Goal: Feedback & Contribution: Contribute content

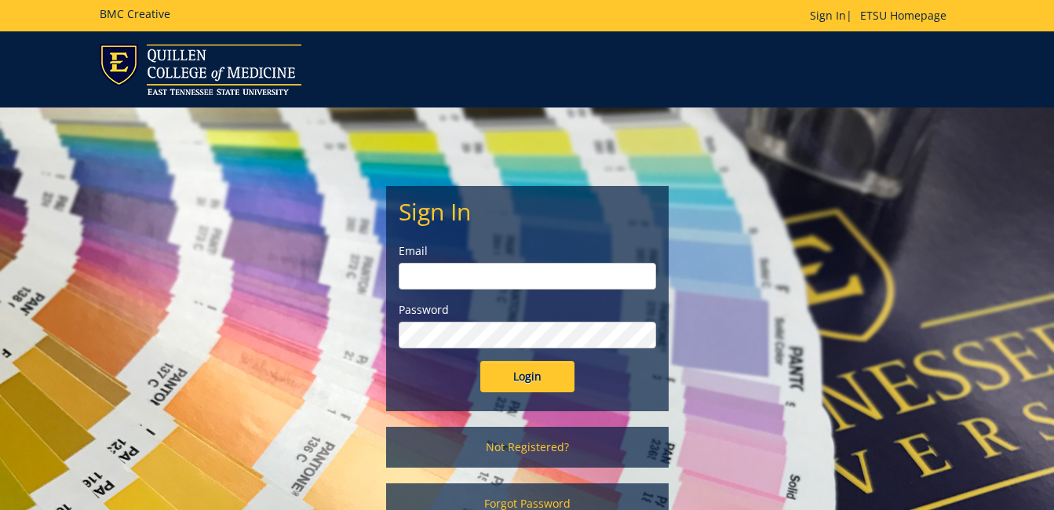
type input "floramoore@etsu.edu"
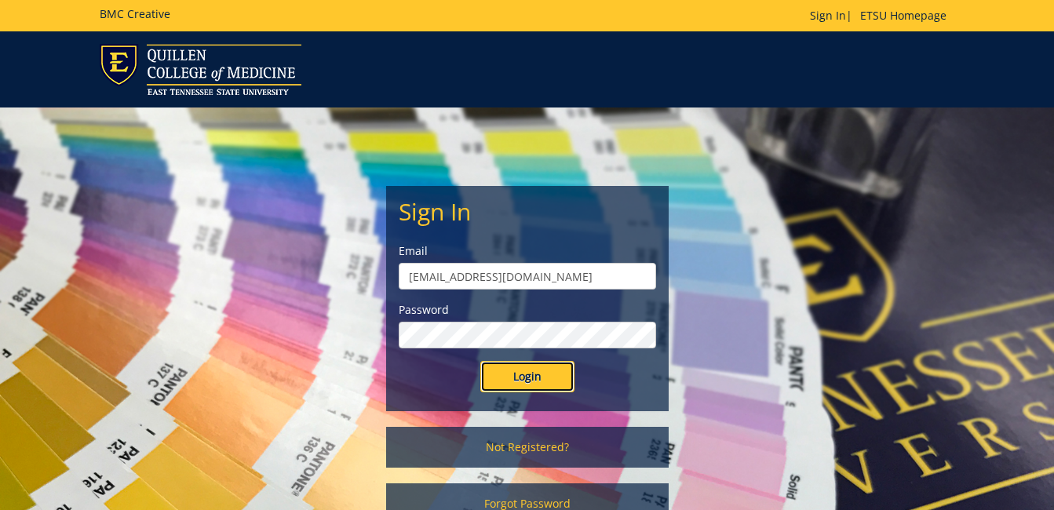
click at [503, 388] on input "Login" at bounding box center [527, 376] width 94 height 31
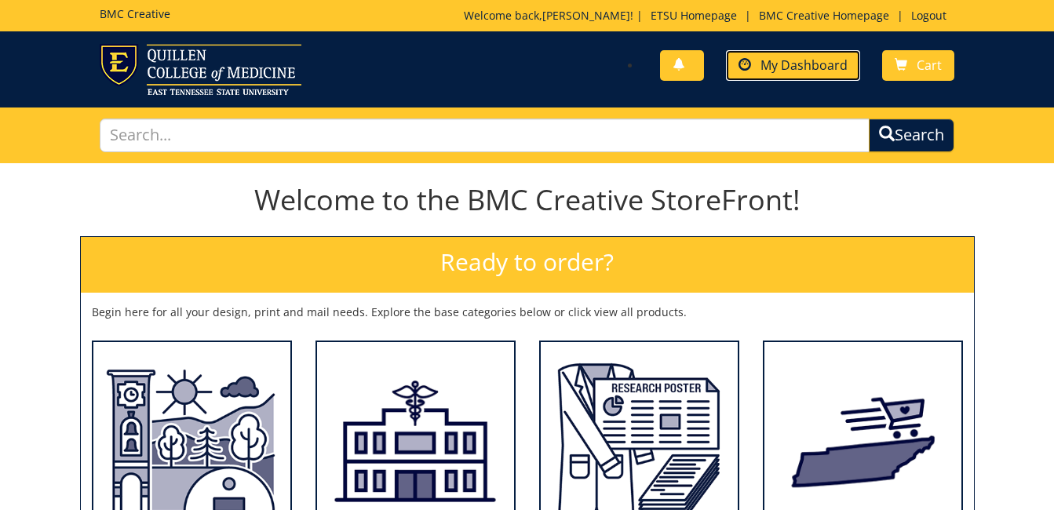
click at [791, 64] on span "My Dashboard" at bounding box center [804, 65] width 87 height 17
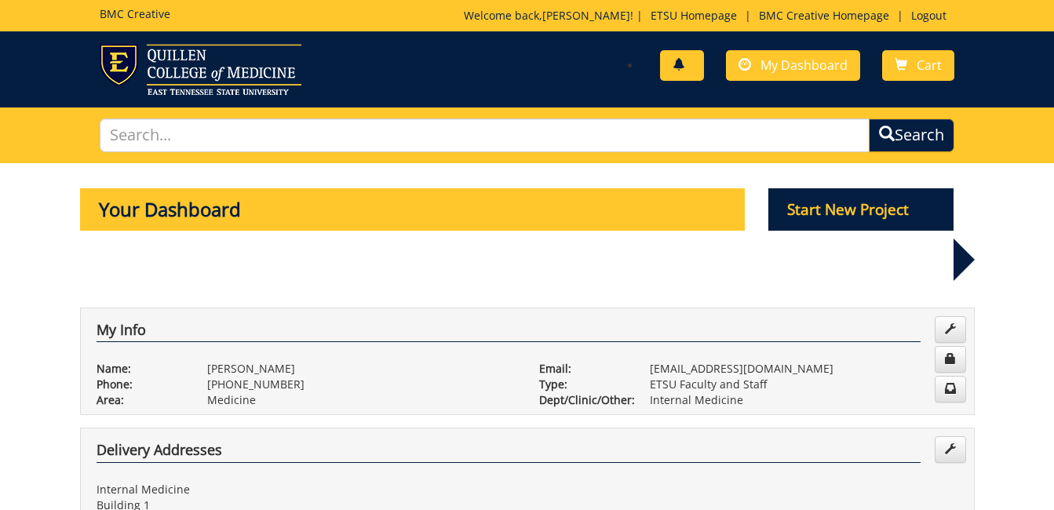
click at [689, 71] on link at bounding box center [682, 65] width 44 height 31
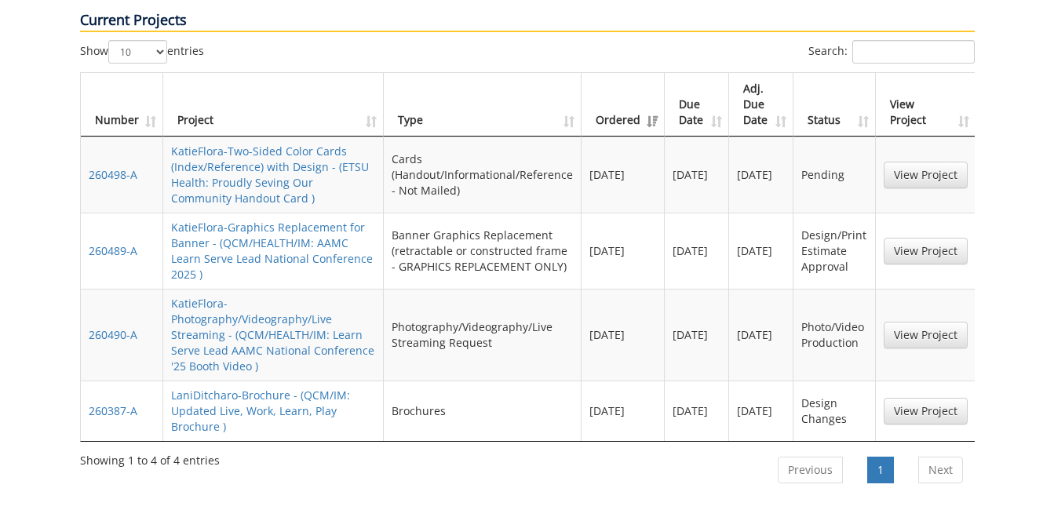
scroll to position [745, 0]
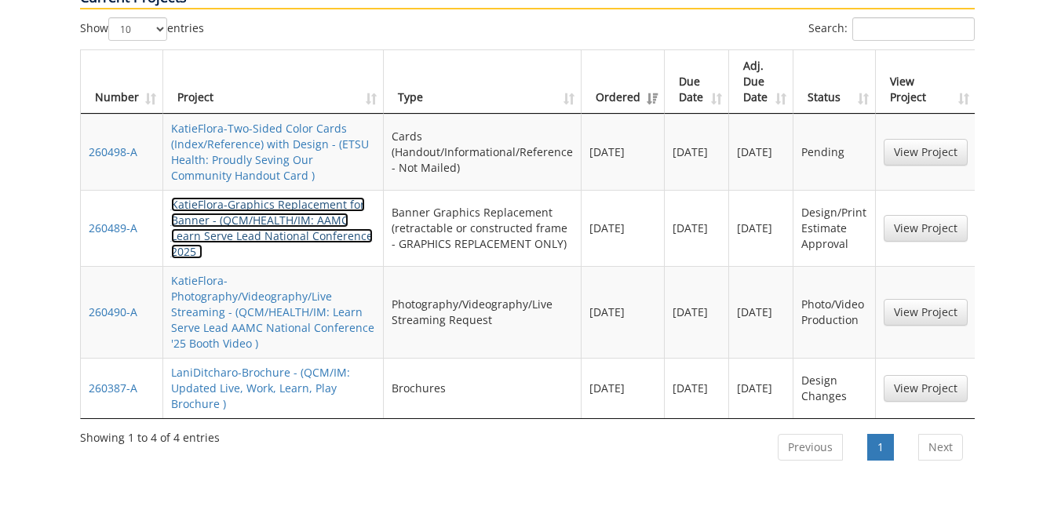
click at [230, 197] on link "KatieFlora-Graphics Replacement for Banner - (QCM/HEALTH/IM: AAMC Learn Serve L…" at bounding box center [272, 228] width 202 height 62
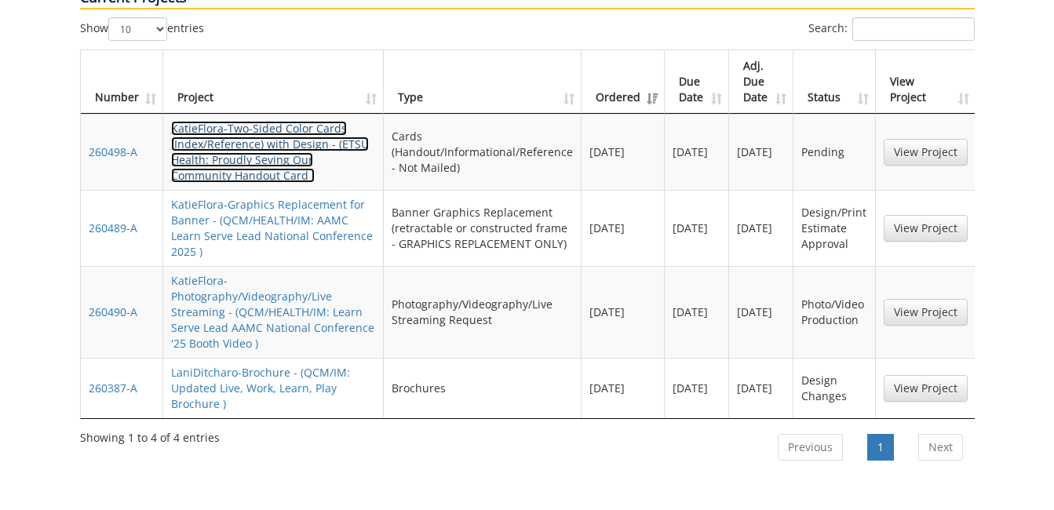
click at [283, 121] on link "KatieFlora-Two-Sided Color Cards (Index/Reference) with Design - (ETSU Health: …" at bounding box center [270, 152] width 198 height 62
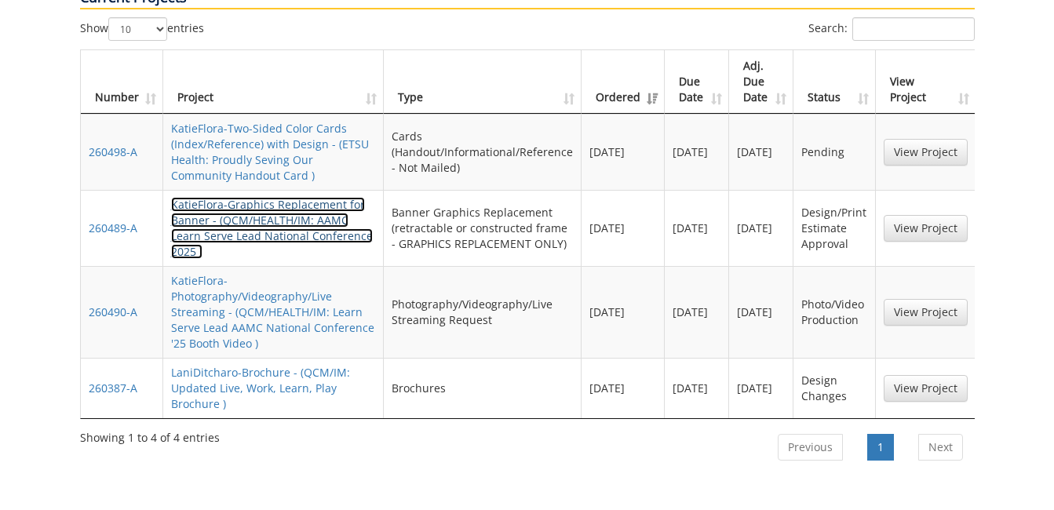
click at [302, 197] on link "KatieFlora-Graphics Replacement for Banner - (QCM/HEALTH/IM: AAMC Learn Serve L…" at bounding box center [272, 228] width 202 height 62
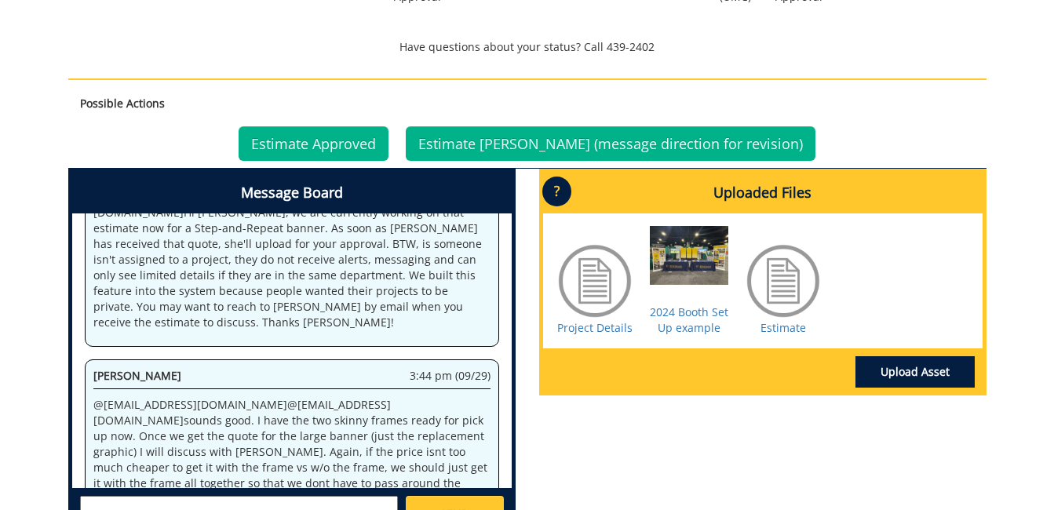
scroll to position [549, 0]
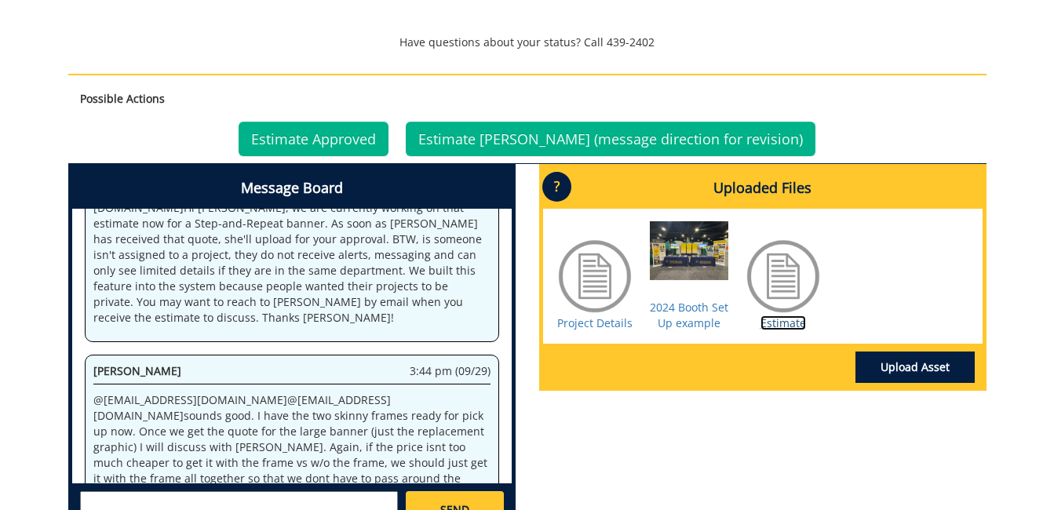
click at [784, 316] on link "Estimate" at bounding box center [784, 323] width 46 height 15
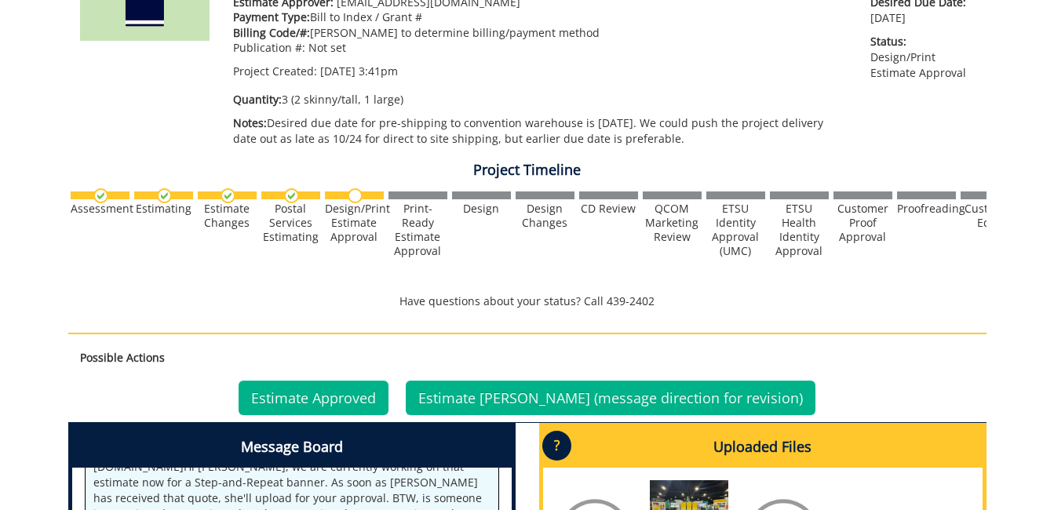
scroll to position [283, 0]
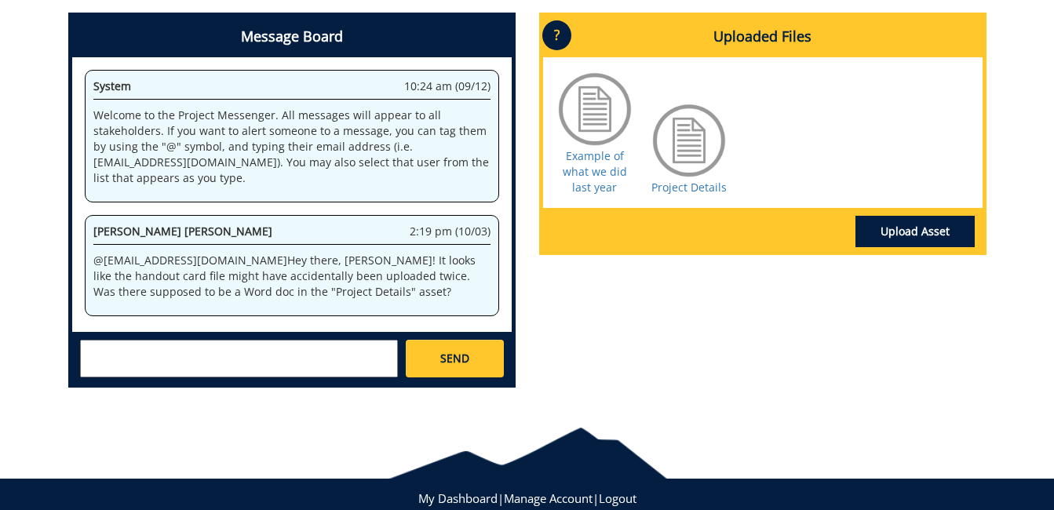
scroll to position [784, 0]
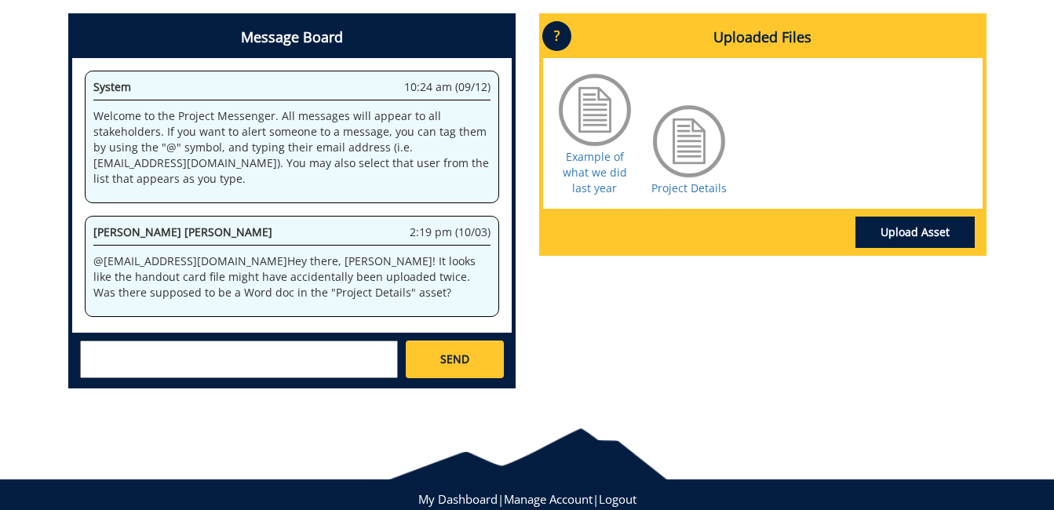
click at [221, 364] on textarea at bounding box center [239, 360] width 318 height 38
click at [209, 356] on textarea "To enrich screen reader interactions, please activate Accessibility in Grammarl…" at bounding box center [239, 360] width 318 height 38
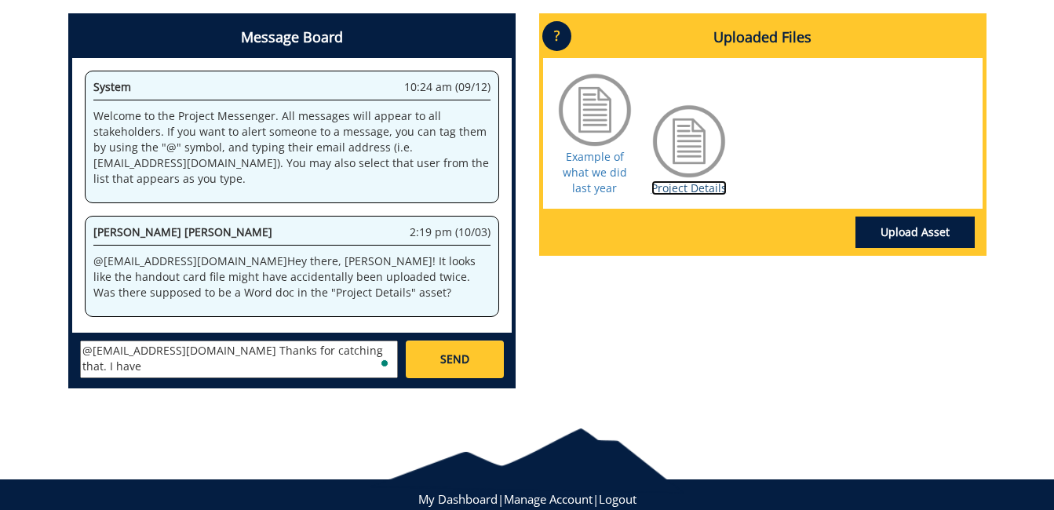
click at [688, 190] on link "Project Details" at bounding box center [689, 188] width 75 height 15
click at [374, 354] on textarea "@campbelltc@etsu.edu Thanks for catching that. I have" at bounding box center [239, 360] width 318 height 38
click at [374, 354] on textarea "@campbelltc@etsu.edu Thanks for catching that. I have u" at bounding box center [239, 360] width 318 height 38
type textarea "@campbelltc@etsu.edu Thanks for catching that. I have uploaded the correct info…"
click at [247, 371] on textarea "@campbelltc@etsu.edu Thanks for catching that. I have uploaded the correct info…" at bounding box center [239, 360] width 318 height 38
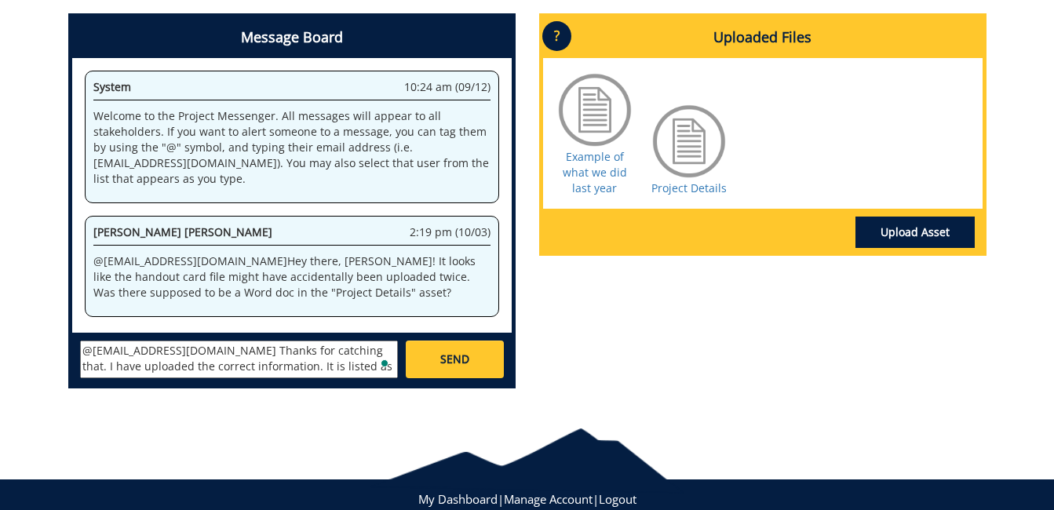
click at [247, 371] on textarea "@campbelltc@etsu.edu Thanks for catching that. I have uploaded the correct info…" at bounding box center [239, 360] width 318 height 38
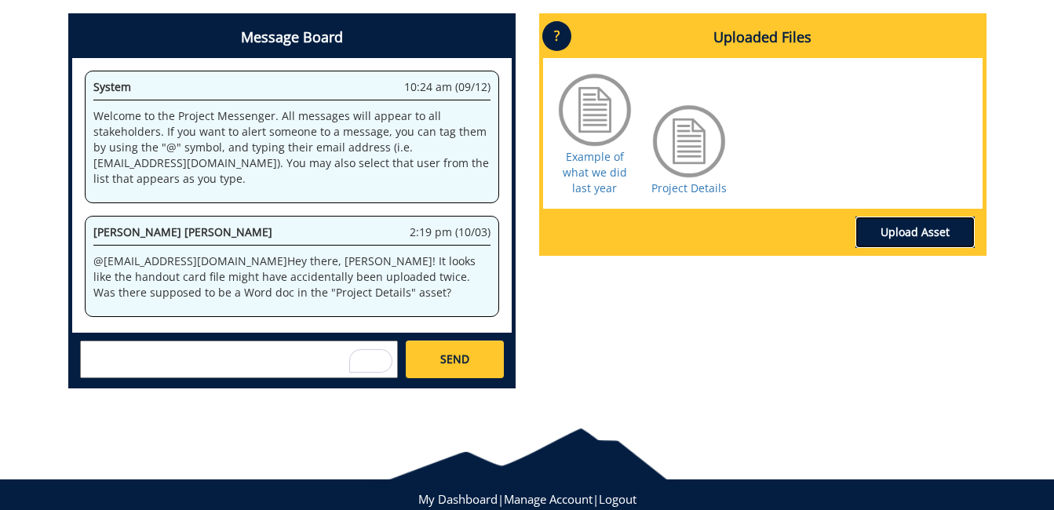
click at [915, 234] on link "Upload Asset" at bounding box center [915, 232] width 119 height 31
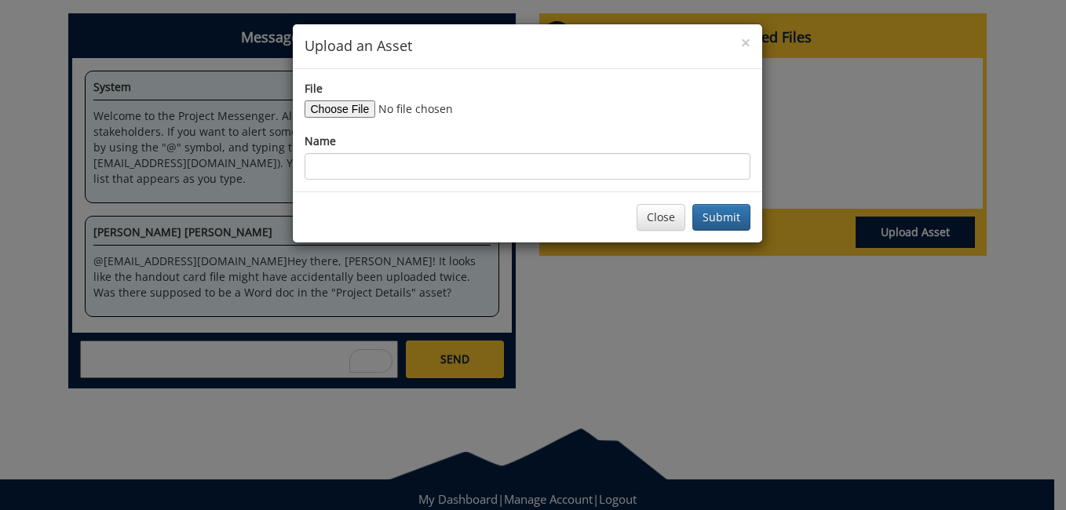
click at [915, 234] on div "× Upload an Asset File Name Close Submit" at bounding box center [533, 255] width 1066 height 510
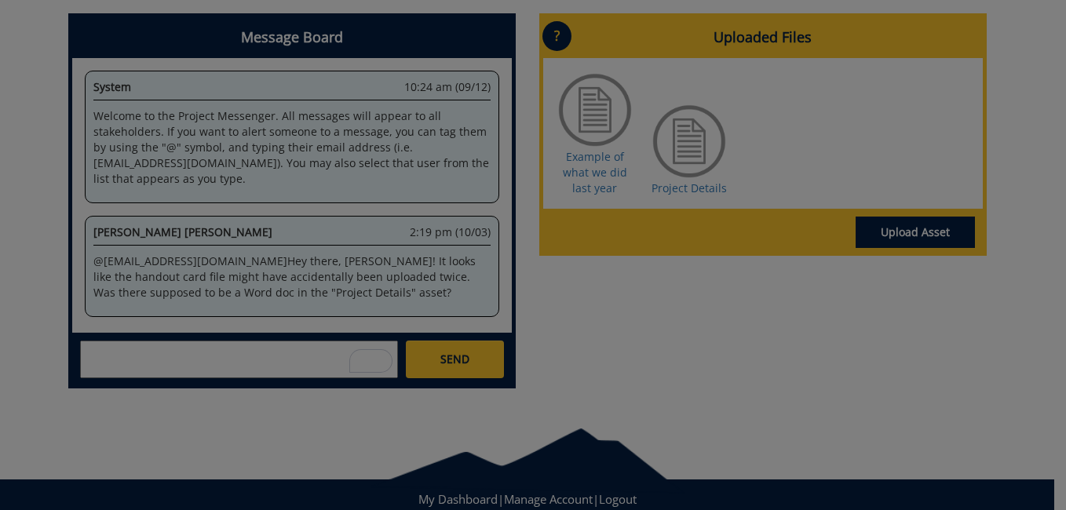
click at [884, 199] on div at bounding box center [533, 255] width 1066 height 510
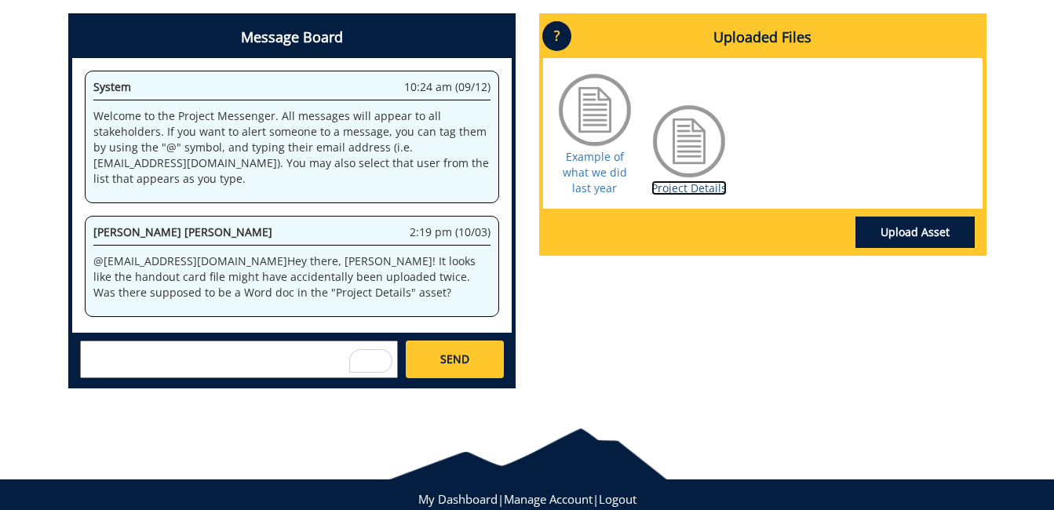
click at [686, 183] on link "Project Details" at bounding box center [689, 188] width 75 height 15
click at [926, 232] on link "Upload Asset" at bounding box center [915, 232] width 119 height 31
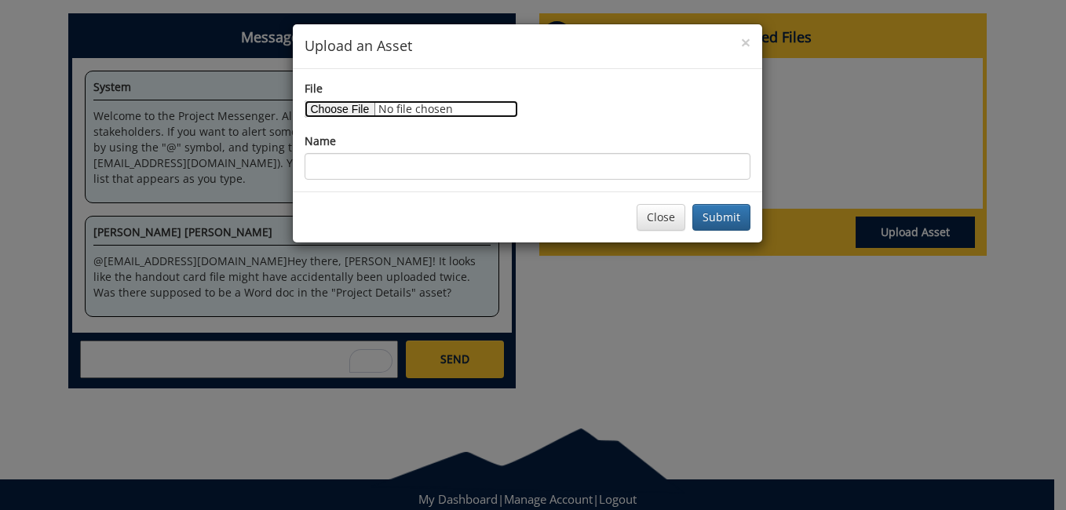
click at [349, 108] on input "File" at bounding box center [412, 108] width 214 height 17
type input "C:\fakepath\LSL25-IndexHandoutCardIdea.docx"
click at [847, 382] on div "× Upload an Asset File Name Close Submit" at bounding box center [533, 255] width 1066 height 510
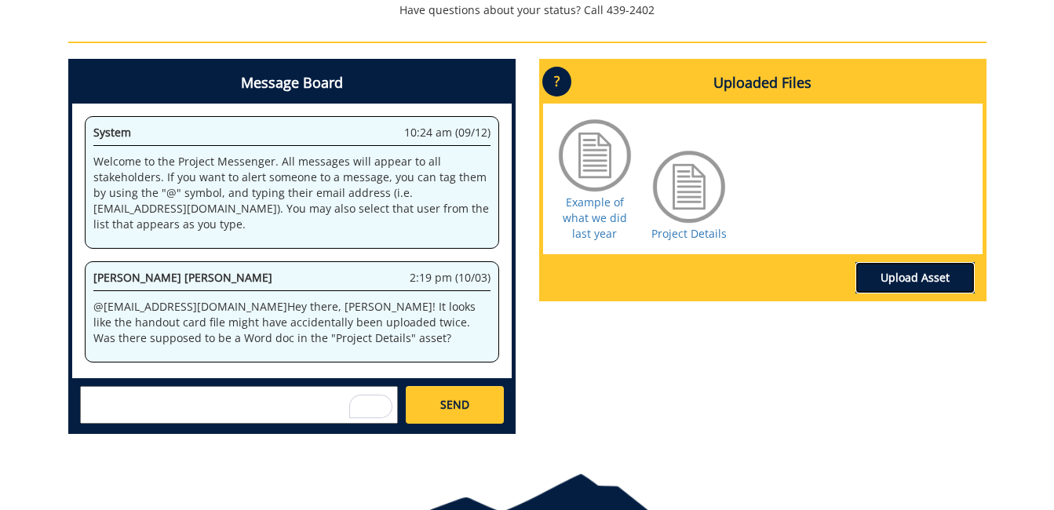
scroll to position [722, 0]
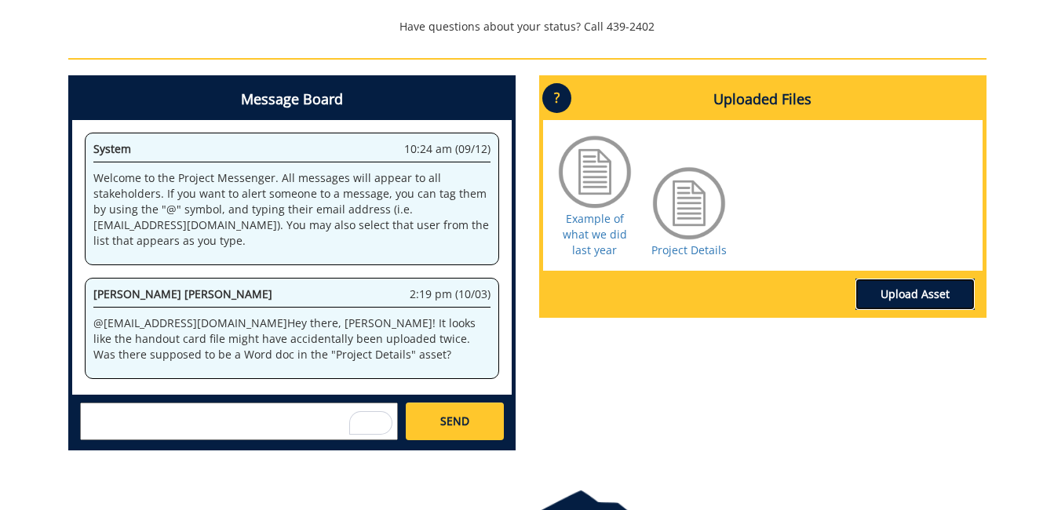
click at [897, 301] on link "Upload Asset" at bounding box center [915, 294] width 119 height 31
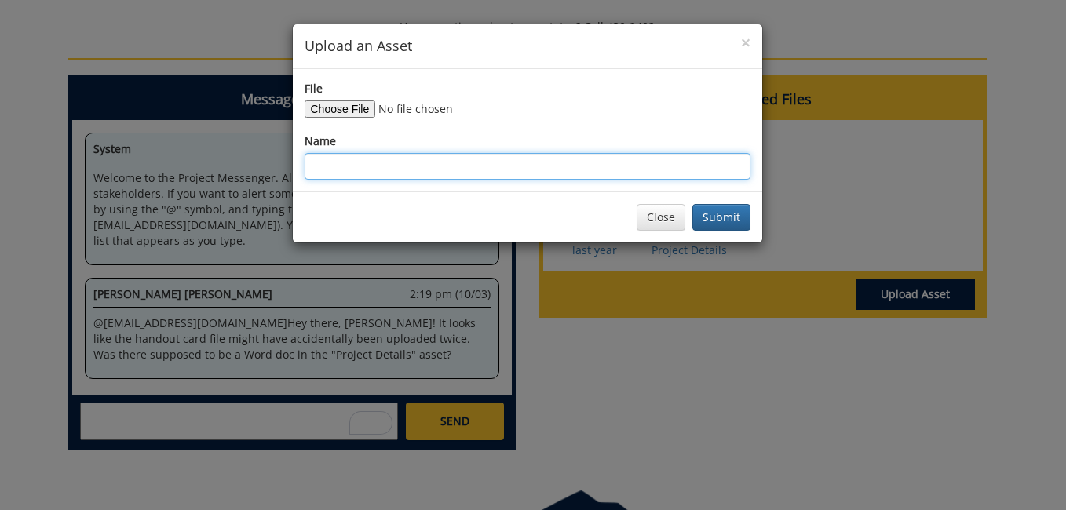
click at [337, 170] on input "Name" at bounding box center [528, 166] width 446 height 27
type input "l"
type input "LSL25-IndexCardIdea"
click at [692, 204] on button "Submit" at bounding box center [721, 217] width 58 height 27
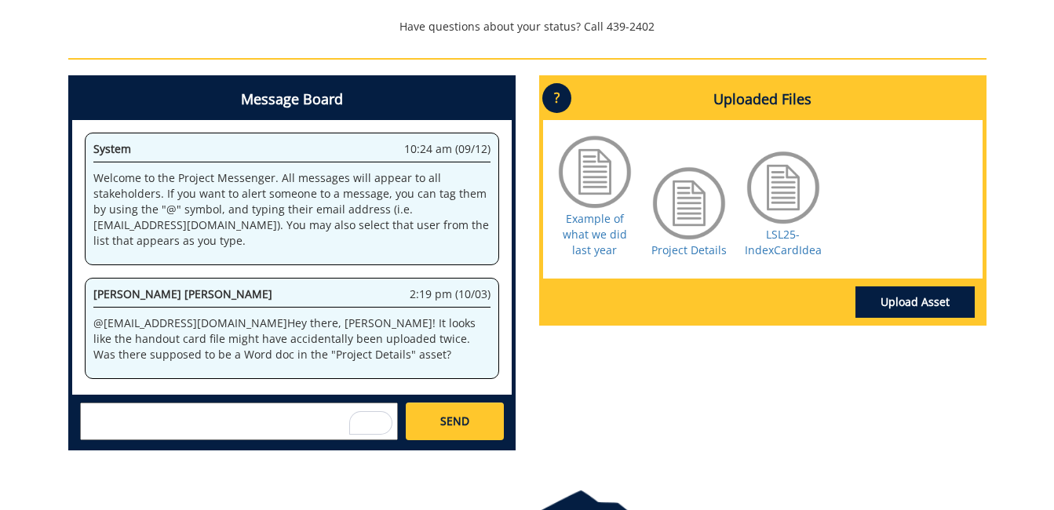
click at [262, 439] on textarea "To enrich screen reader interactions, please activate Accessibility in Grammarl…" at bounding box center [239, 422] width 318 height 38
paste textarea "• Process fixer – Clunky, outdated, or confusing? I’m already improving it"
type textarea "• Process fixer – Clunky, outdated, or confusing? I’m already improving it"
drag, startPoint x: 216, startPoint y: 416, endPoint x: 165, endPoint y: 416, distance: 51.0
click at [165, 416] on textarea "To enrich screen reader interactions, please activate Accessibility in Grammarl…" at bounding box center [239, 422] width 318 height 38
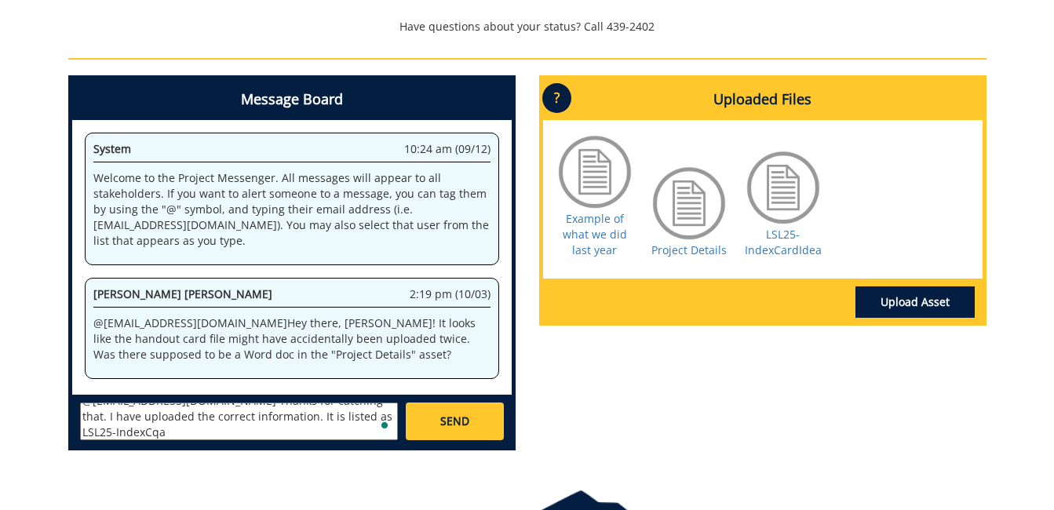
scroll to position [12, 0]
type textarea "@campbelltc@etsu.edu Thanks for catching that. I have uploaded the correct info…"
click at [440, 418] on span "SEND" at bounding box center [454, 422] width 29 height 16
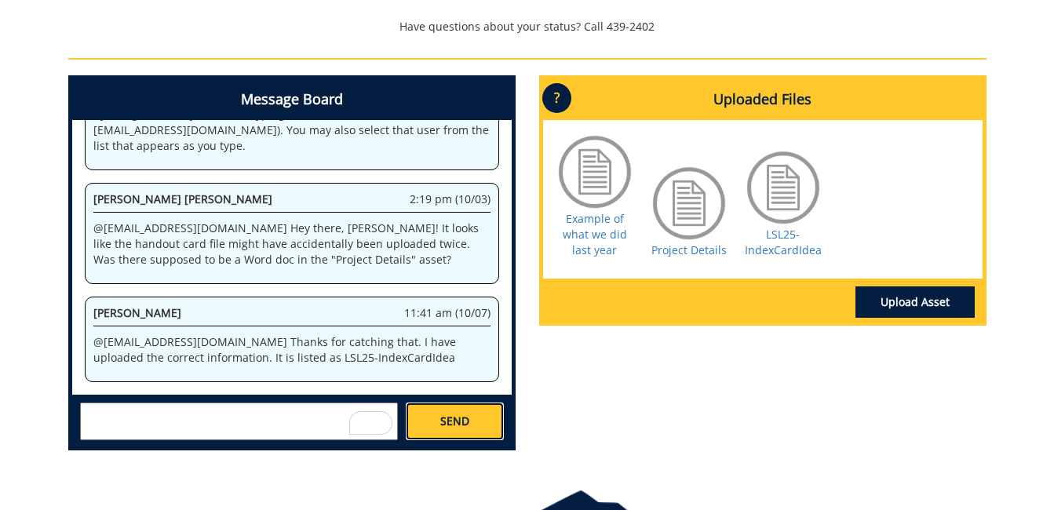
scroll to position [827, 0]
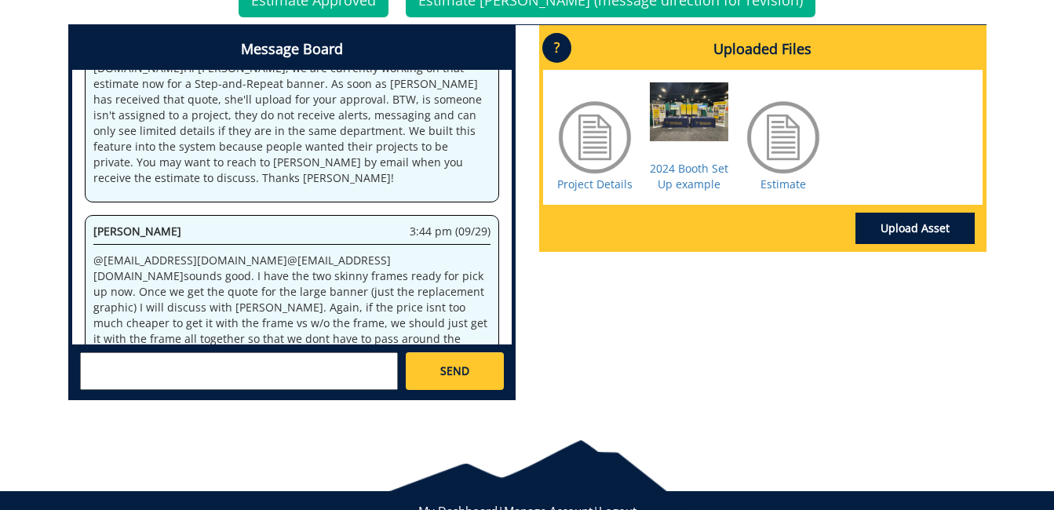
scroll to position [694, 0]
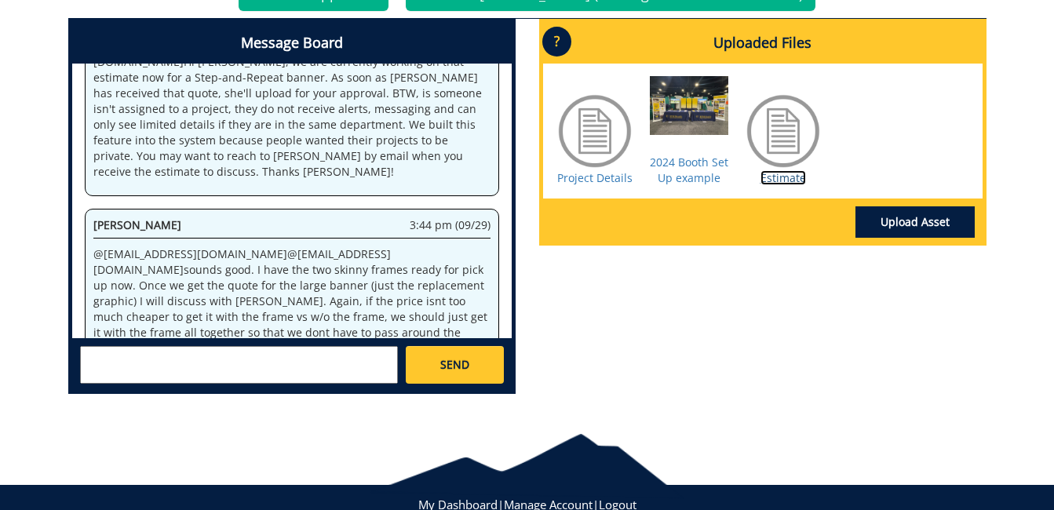
click at [781, 184] on link "Estimate" at bounding box center [784, 177] width 46 height 15
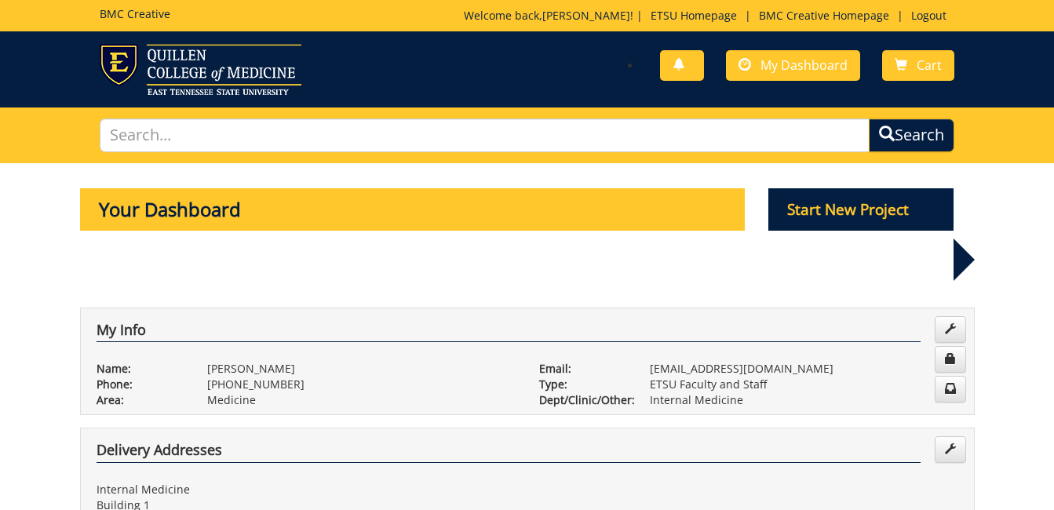
scroll to position [745, 0]
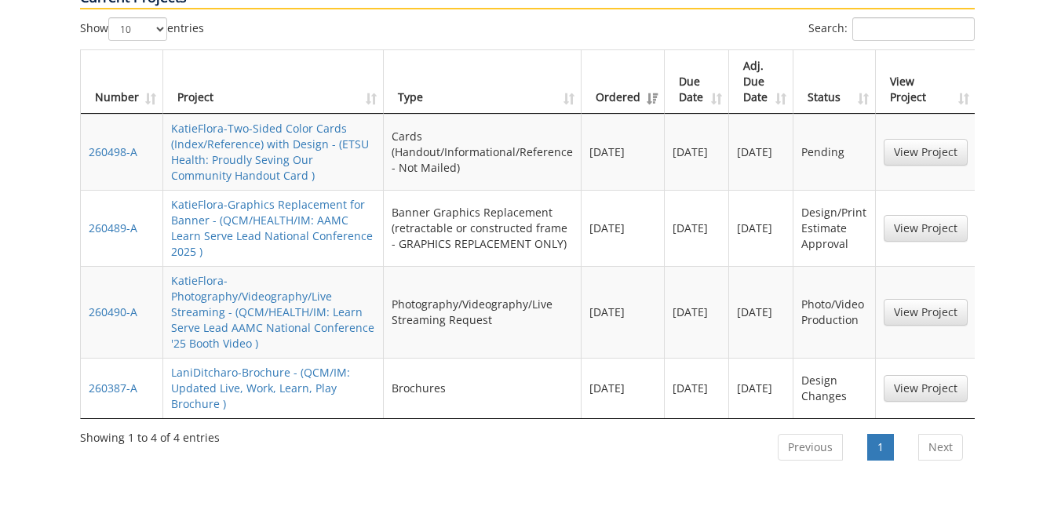
click at [375, 424] on div "Showing 1 to 4 of 4 entries" at bounding box center [266, 435] width 373 height 22
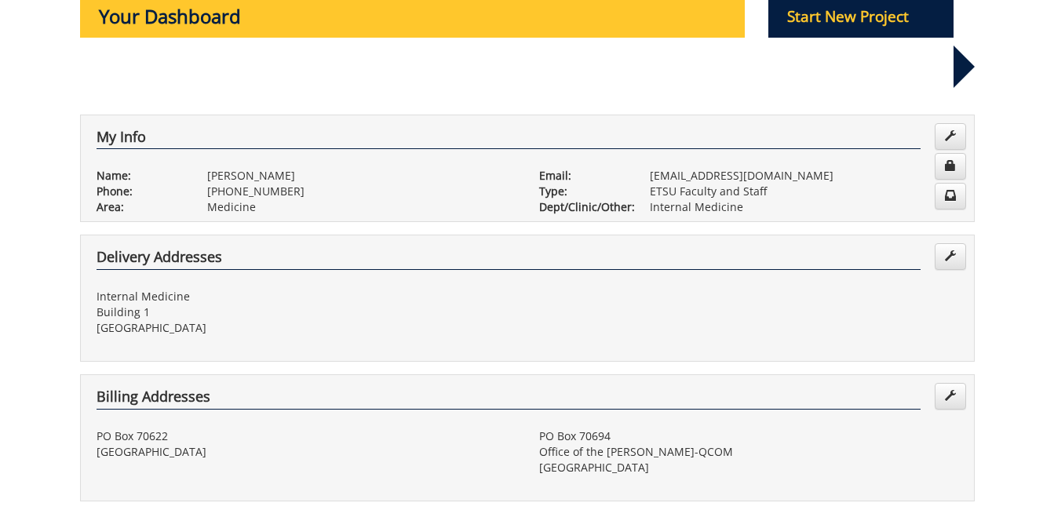
scroll to position [174, 0]
